Goal: Task Accomplishment & Management: Manage account settings

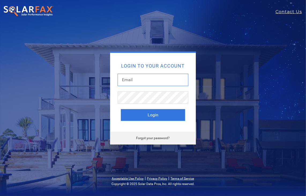
click at [130, 80] on input "text" at bounding box center [153, 80] width 71 height 12
type input "bstout4@yahoo.com"
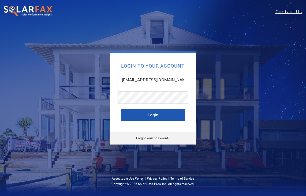
click at [168, 117] on button "Login" at bounding box center [153, 115] width 64 height 12
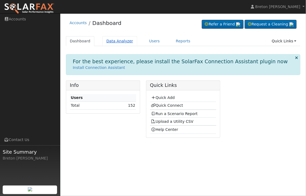
click at [119, 43] on link "Data Analyzer" at bounding box center [119, 41] width 35 height 10
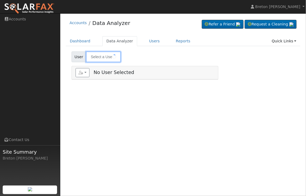
type input "[PERSON_NAME]"
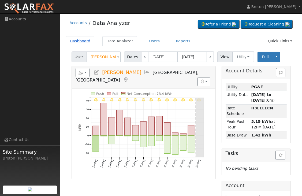
click at [82, 44] on link "Dashboard" at bounding box center [80, 41] width 29 height 10
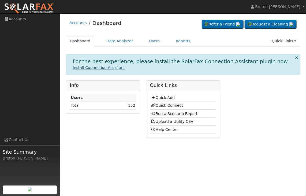
click at [106, 69] on link "Install Connection Assistant" at bounding box center [99, 67] width 52 height 4
click at [274, 129] on div "Info Users Total 152 Quick Links Quick Add Quick Connect Run a Scenario Report …" at bounding box center [183, 110] width 240 height 61
click at [166, 98] on link "Quick Add" at bounding box center [163, 97] width 24 height 4
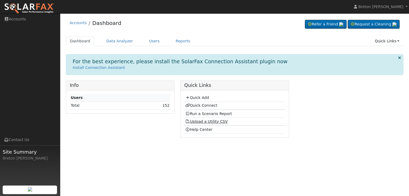
click at [214, 122] on link "Upload a Utility CSV" at bounding box center [206, 121] width 43 height 4
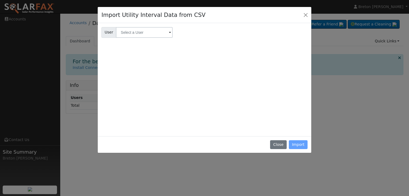
click at [169, 32] on span at bounding box center [170, 33] width 2 height 6
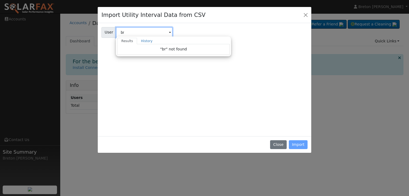
type input "br"
click at [198, 32] on div "User User br Results History "br" not found Enter text to search History James …" at bounding box center [205, 31] width 208 height 13
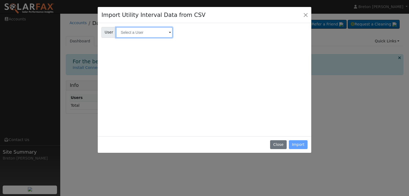
click at [160, 34] on input "text" at bounding box center [144, 32] width 57 height 11
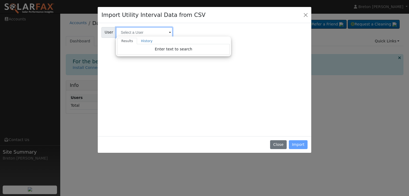
click at [167, 34] on input "text" at bounding box center [144, 32] width 57 height 11
click at [169, 33] on span at bounding box center [170, 33] width 2 height 6
click at [169, 32] on span at bounding box center [170, 33] width 2 height 6
click at [196, 32] on div "User User Results History Enter text to search Enter text to search History Jam…" at bounding box center [205, 31] width 208 height 13
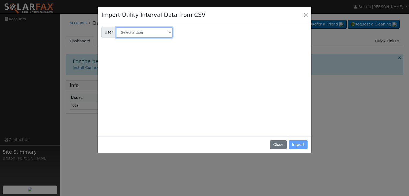
click at [163, 32] on input "text" at bounding box center [144, 32] width 57 height 11
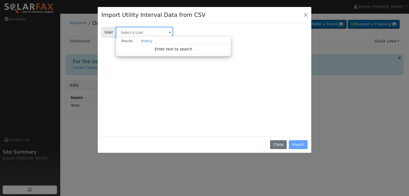
click at [162, 32] on input "text" at bounding box center [144, 32] width 57 height 11
click at [176, 104] on div "User User Results History Enter text to search Enter text to search History Jam…" at bounding box center [205, 78] width 206 height 107
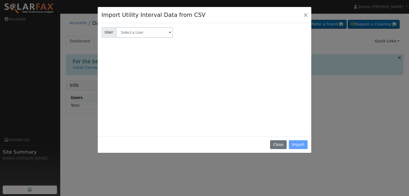
click at [109, 31] on span "User" at bounding box center [109, 32] width 15 height 11
click at [169, 31] on span at bounding box center [170, 33] width 2 height 6
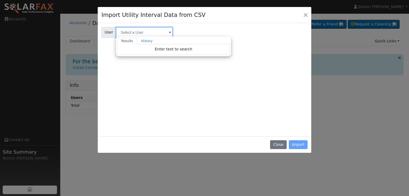
click at [145, 33] on input "text" at bounding box center [144, 32] width 57 height 11
click at [138, 40] on link "History" at bounding box center [147, 41] width 20 height 6
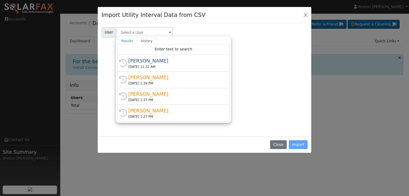
click at [256, 80] on div "User User Results History Enter text to search Enter text to search History Jam…" at bounding box center [205, 78] width 206 height 107
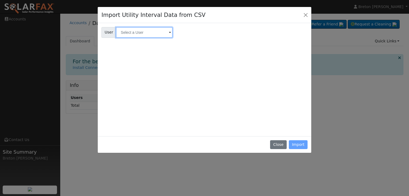
click at [162, 34] on input "text" at bounding box center [144, 32] width 57 height 11
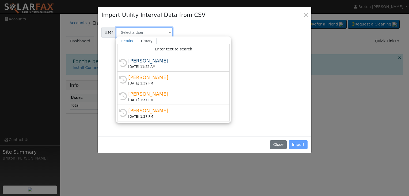
click at [166, 32] on input "text" at bounding box center [144, 32] width 57 height 11
click at [125, 41] on link "Results" at bounding box center [127, 41] width 20 height 6
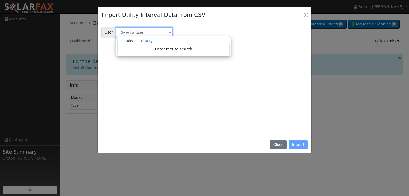
click at [141, 32] on input "text" at bounding box center [144, 32] width 57 height 11
type input "bretton"
click at [144, 40] on link "History" at bounding box center [147, 41] width 20 height 6
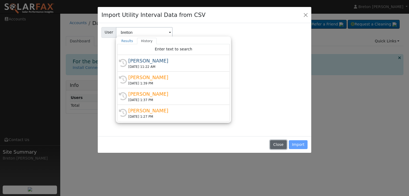
click at [277, 144] on button "Close" at bounding box center [278, 144] width 16 height 9
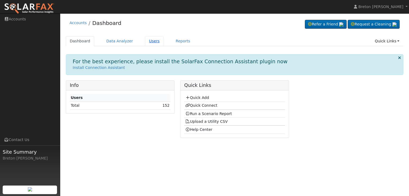
click at [145, 41] on link "Users" at bounding box center [154, 41] width 19 height 10
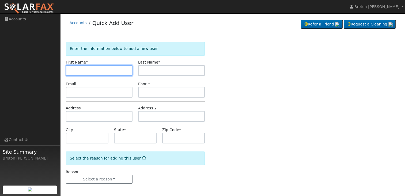
scroll to position [1, 0]
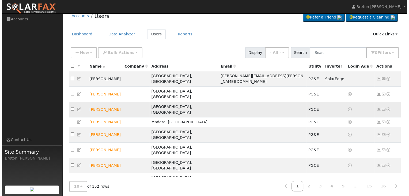
scroll to position [11, 0]
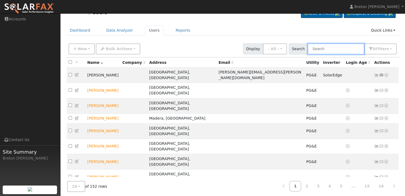
click at [331, 51] on input "text" at bounding box center [336, 48] width 57 height 11
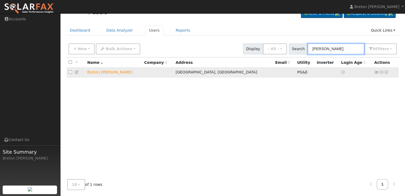
type input "bret"
click at [162, 71] on td at bounding box center [157, 72] width 31 height 10
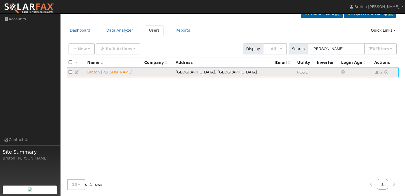
click at [70, 69] on td at bounding box center [76, 72] width 19 height 10
click at [71, 73] on input "checkbox" at bounding box center [70, 71] width 3 height 3
checkbox input "true"
click at [315, 72] on td at bounding box center [327, 72] width 24 height 10
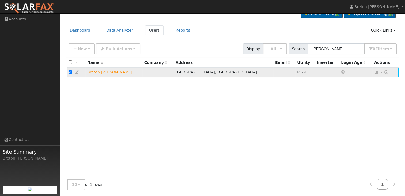
click at [388, 72] on icon at bounding box center [386, 72] width 5 height 4
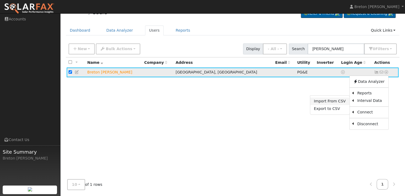
click at [330, 102] on link "Import From CSV" at bounding box center [329, 100] width 39 height 7
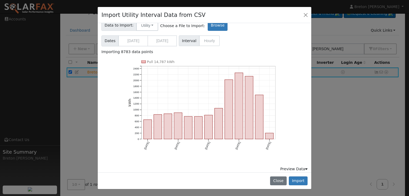
scroll to position [0, 0]
